Goal: Task Accomplishment & Management: Manage account settings

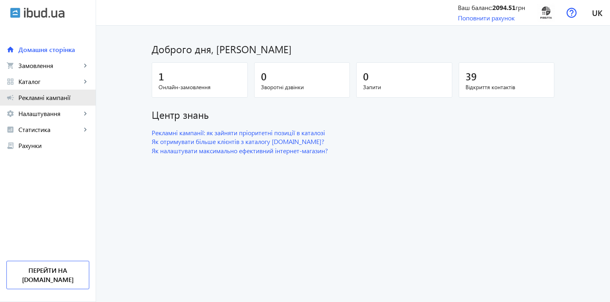
click at [55, 100] on span "Рекламні кампанії" at bounding box center [53, 98] width 71 height 8
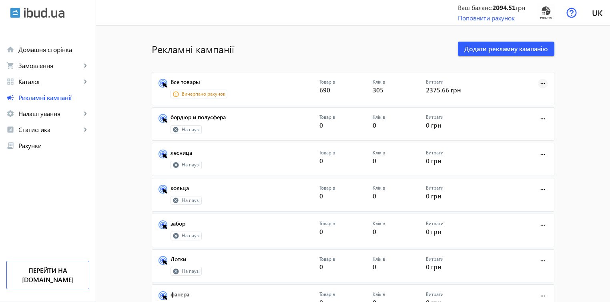
click at [540, 84] on mat-icon "more_horiz" at bounding box center [542, 83] width 9 height 9
click at [515, 100] on span "Запустити" at bounding box center [517, 101] width 42 height 6
click at [538, 86] on mat-icon "more_horiz" at bounding box center [542, 83] width 9 height 9
click at [506, 104] on span "Зупинити" at bounding box center [517, 101] width 42 height 6
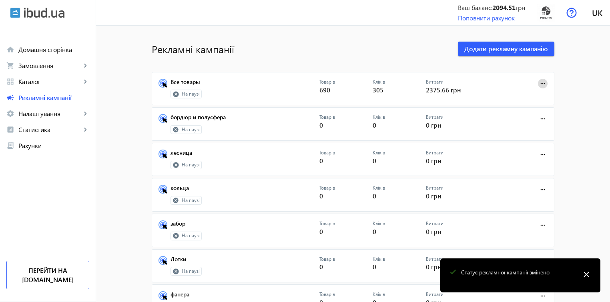
click at [540, 82] on mat-icon "more_horiz" at bounding box center [542, 83] width 9 height 9
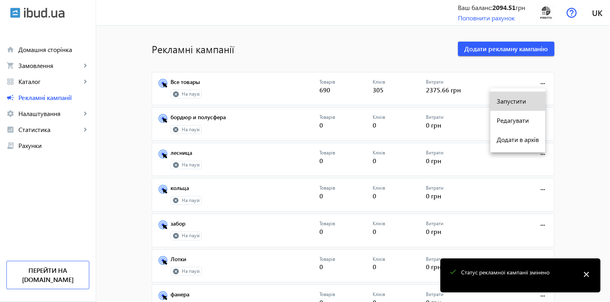
click at [513, 103] on span "Запустити" at bounding box center [517, 101] width 42 height 6
